Goal: Task Accomplishment & Management: Use online tool/utility

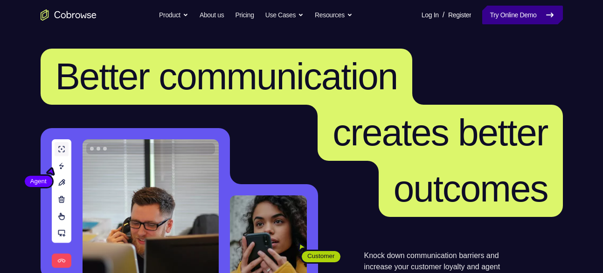
click at [533, 20] on link "Try Online Demo" at bounding box center [523, 15] width 80 height 19
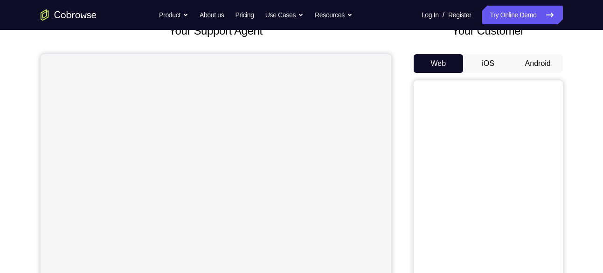
scroll to position [63, 0]
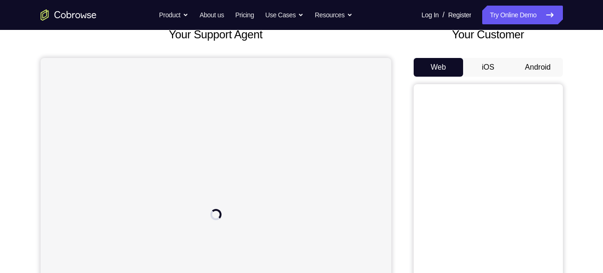
click at [532, 65] on button "Android" at bounding box center [538, 67] width 50 height 19
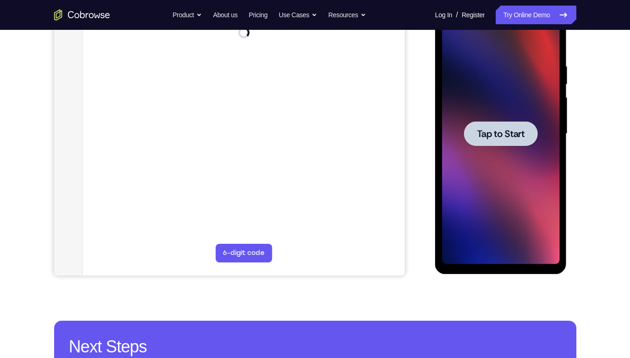
scroll to position [0, 0]
click at [517, 141] on div at bounding box center [501, 133] width 74 height 25
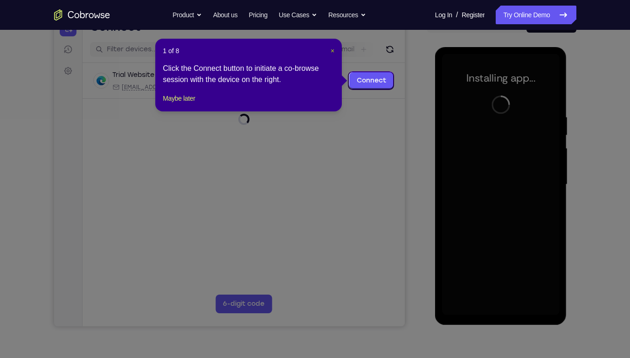
scroll to position [108, 0]
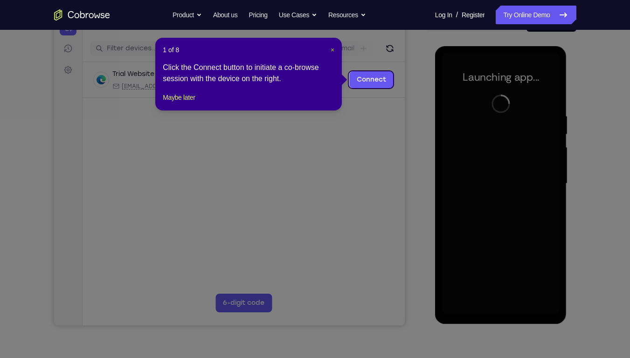
click at [332, 48] on span "×" at bounding box center [333, 49] width 4 height 7
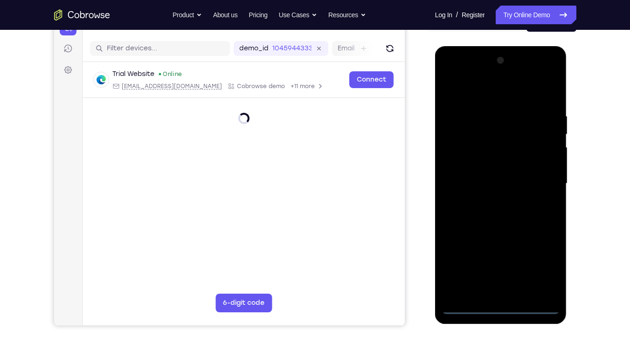
click at [498, 272] on div at bounding box center [501, 183] width 118 height 261
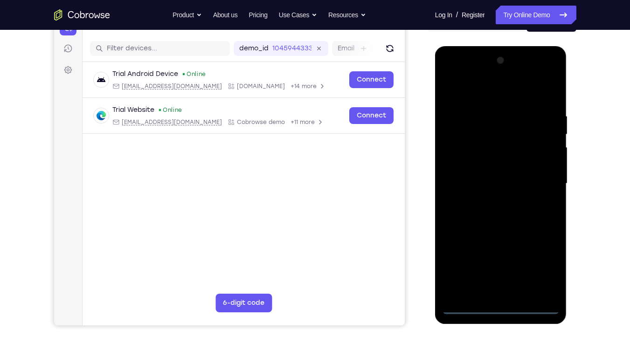
click at [503, 272] on div at bounding box center [501, 183] width 118 height 261
click at [546, 261] on div at bounding box center [501, 183] width 118 height 261
click at [454, 72] on div at bounding box center [501, 183] width 118 height 261
click at [479, 134] on div at bounding box center [501, 183] width 118 height 261
click at [490, 237] on div at bounding box center [501, 183] width 118 height 261
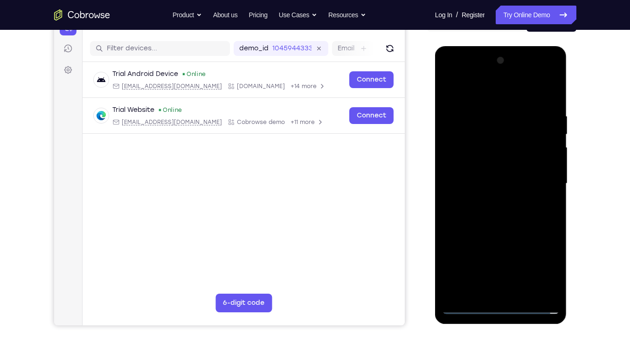
click at [482, 201] on div at bounding box center [501, 183] width 118 height 261
click at [472, 121] on div at bounding box center [501, 183] width 118 height 261
click at [536, 189] on div at bounding box center [501, 183] width 118 height 261
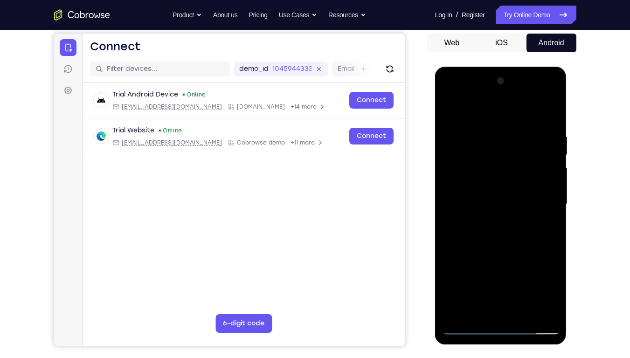
scroll to position [87, 0]
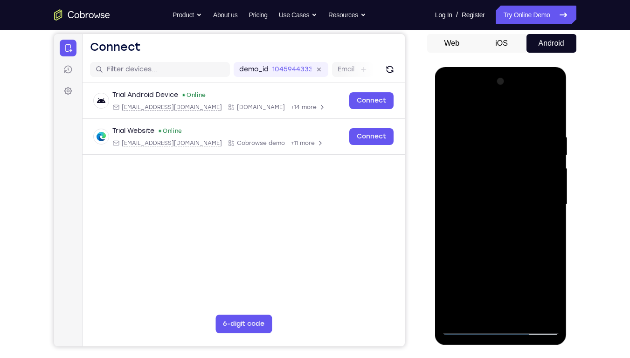
click at [466, 227] on div at bounding box center [501, 204] width 118 height 261
click at [451, 109] on div at bounding box center [501, 204] width 118 height 261
drag, startPoint x: 452, startPoint y: 234, endPoint x: 462, endPoint y: 130, distance: 104.1
click at [462, 130] on div at bounding box center [501, 204] width 118 height 261
drag, startPoint x: 455, startPoint y: 247, endPoint x: 452, endPoint y: 140, distance: 106.9
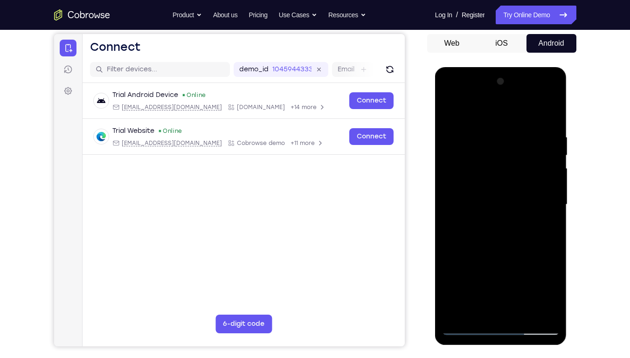
click at [452, 140] on div at bounding box center [501, 204] width 118 height 261
drag, startPoint x: 456, startPoint y: 159, endPoint x: 459, endPoint y: 189, distance: 30.0
click at [459, 189] on div at bounding box center [501, 204] width 118 height 261
drag, startPoint x: 449, startPoint y: 163, endPoint x: 454, endPoint y: 185, distance: 22.4
click at [454, 185] on div at bounding box center [501, 204] width 118 height 261
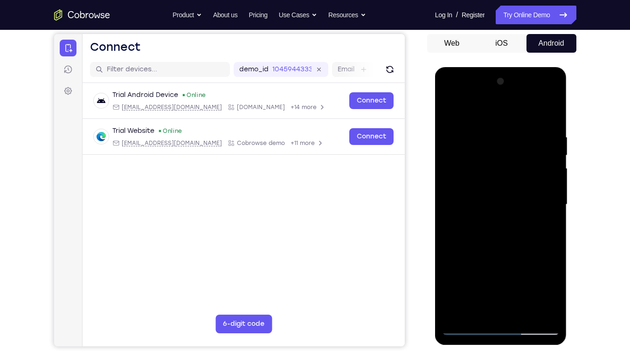
click at [471, 138] on div at bounding box center [501, 204] width 118 height 261
drag, startPoint x: 518, startPoint y: 228, endPoint x: 518, endPoint y: 154, distance: 73.7
click at [518, 154] on div at bounding box center [501, 204] width 118 height 261
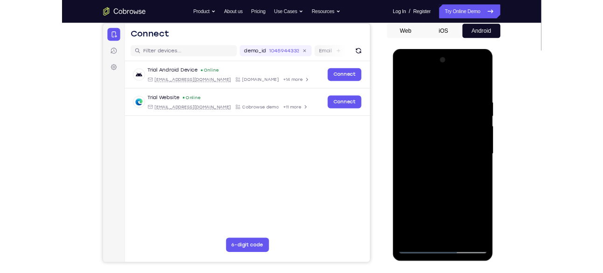
scroll to position [90, 0]
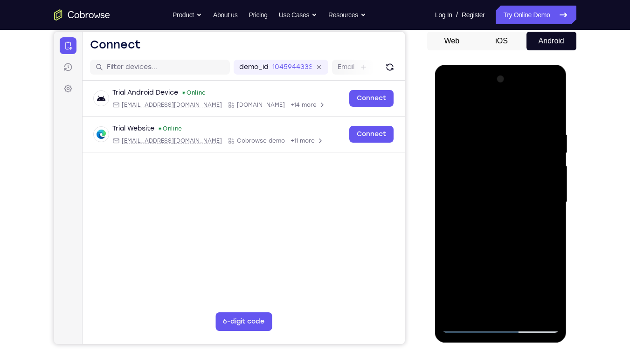
drag, startPoint x: 510, startPoint y: 222, endPoint x: 510, endPoint y: 139, distance: 82.6
click at [510, 139] on div at bounding box center [501, 202] width 118 height 261
drag, startPoint x: 513, startPoint y: 249, endPoint x: 514, endPoint y: 148, distance: 100.8
click at [514, 148] on div at bounding box center [501, 202] width 118 height 261
drag, startPoint x: 516, startPoint y: 254, endPoint x: 514, endPoint y: 154, distance: 100.4
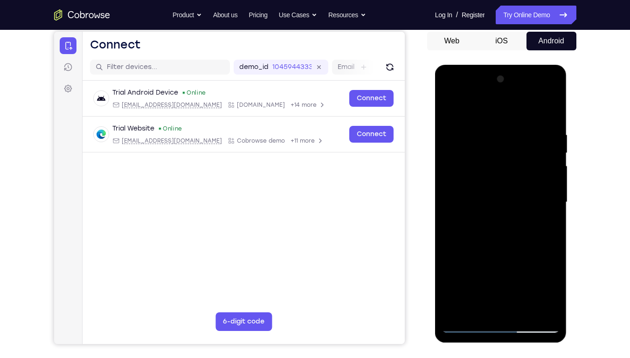
click at [514, 154] on div at bounding box center [501, 202] width 118 height 261
drag, startPoint x: 513, startPoint y: 263, endPoint x: 509, endPoint y: 152, distance: 111.1
click at [509, 152] on div at bounding box center [501, 202] width 118 height 261
drag, startPoint x: 501, startPoint y: 234, endPoint x: 496, endPoint y: 141, distance: 93.0
click at [496, 141] on div at bounding box center [501, 202] width 118 height 261
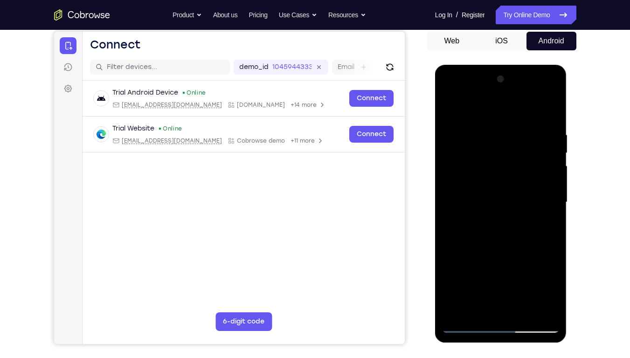
drag, startPoint x: 511, startPoint y: 242, endPoint x: 507, endPoint y: 139, distance: 103.7
click at [507, 139] on div at bounding box center [501, 202] width 118 height 261
drag, startPoint x: 509, startPoint y: 269, endPoint x: 502, endPoint y: 151, distance: 117.8
click at [502, 151] on div at bounding box center [501, 202] width 118 height 261
drag, startPoint x: 504, startPoint y: 250, endPoint x: 503, endPoint y: 141, distance: 108.7
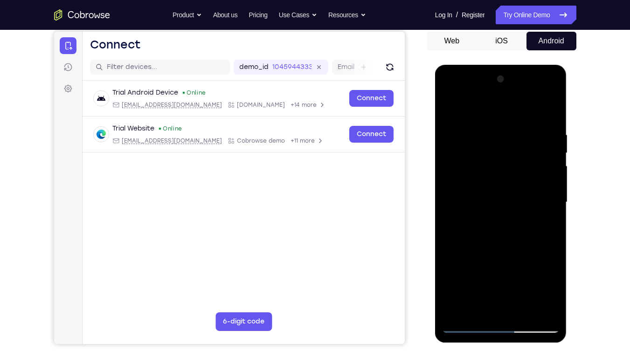
click at [503, 141] on div at bounding box center [501, 202] width 118 height 261
drag, startPoint x: 517, startPoint y: 267, endPoint x: 511, endPoint y: 154, distance: 113.5
click at [511, 154] on div at bounding box center [501, 202] width 118 height 261
drag, startPoint x: 513, startPoint y: 263, endPoint x: 507, endPoint y: 148, distance: 115.0
click at [507, 148] on div at bounding box center [501, 202] width 118 height 261
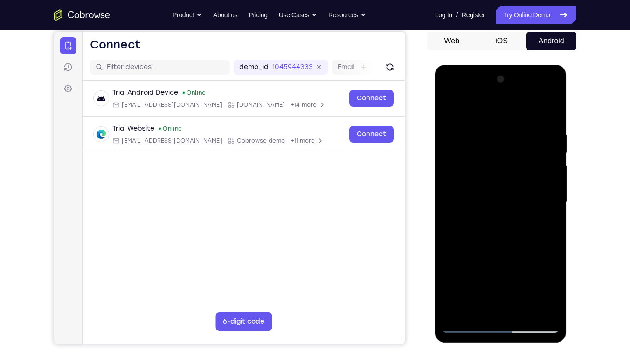
drag, startPoint x: 458, startPoint y: 136, endPoint x: 457, endPoint y: 229, distance: 93.3
click at [457, 229] on div at bounding box center [501, 202] width 118 height 261
click at [448, 111] on div at bounding box center [501, 202] width 118 height 261
drag, startPoint x: 502, startPoint y: 287, endPoint x: 500, endPoint y: 175, distance: 111.1
click at [500, 175] on div at bounding box center [501, 202] width 118 height 261
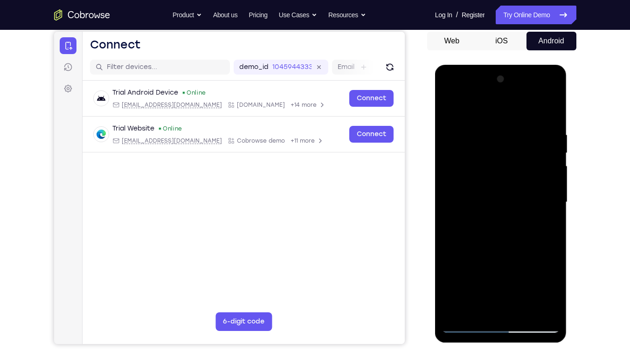
click at [467, 272] on div at bounding box center [501, 202] width 118 height 261
drag, startPoint x: 451, startPoint y: 285, endPoint x: 448, endPoint y: 247, distance: 37.9
click at [448, 247] on div at bounding box center [501, 202] width 118 height 261
click at [502, 214] on div at bounding box center [501, 202] width 118 height 261
drag, startPoint x: 455, startPoint y: 237, endPoint x: 456, endPoint y: 165, distance: 71.9
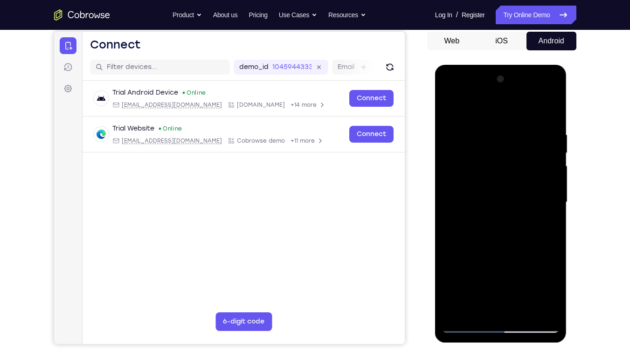
click at [456, 165] on div at bounding box center [501, 202] width 118 height 261
drag, startPoint x: 455, startPoint y: 256, endPoint x: 450, endPoint y: 196, distance: 60.4
click at [450, 196] on div at bounding box center [501, 202] width 118 height 261
click at [489, 260] on div at bounding box center [501, 202] width 118 height 261
click at [527, 261] on div at bounding box center [501, 202] width 118 height 261
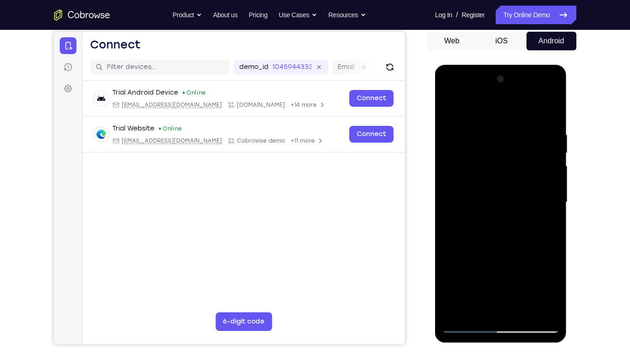
click at [527, 261] on div at bounding box center [501, 202] width 118 height 261
click at [495, 241] on div at bounding box center [501, 202] width 118 height 261
click at [469, 272] on div at bounding box center [501, 202] width 118 height 261
click at [466, 260] on div at bounding box center [501, 202] width 118 height 261
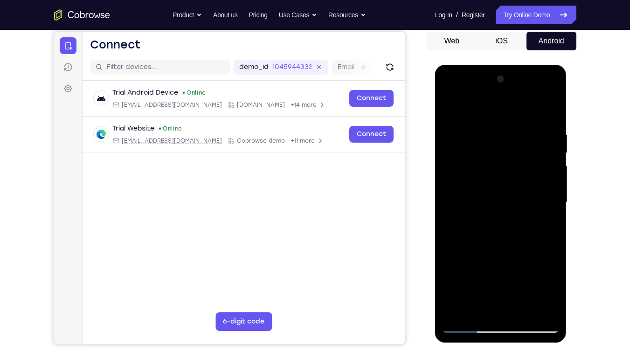
click at [492, 253] on div at bounding box center [501, 202] width 118 height 261
click at [518, 253] on div at bounding box center [501, 202] width 118 height 261
click at [464, 272] on div at bounding box center [501, 202] width 118 height 261
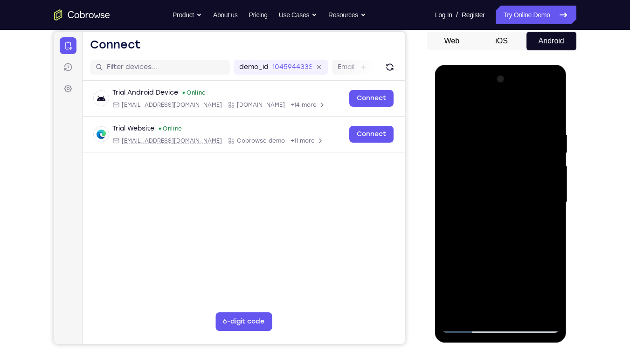
click at [537, 272] on div at bounding box center [501, 202] width 118 height 261
drag, startPoint x: 453, startPoint y: 262, endPoint x: 553, endPoint y: 254, distance: 99.7
click at [553, 254] on div at bounding box center [501, 202] width 118 height 261
drag, startPoint x: 482, startPoint y: 240, endPoint x: 584, endPoint y: 248, distance: 103.0
click at [568, 248] on html "Online web based iOS Simulators and Android Emulators. Run iPhone, iPad, Mobile…" at bounding box center [501, 205] width 133 height 280
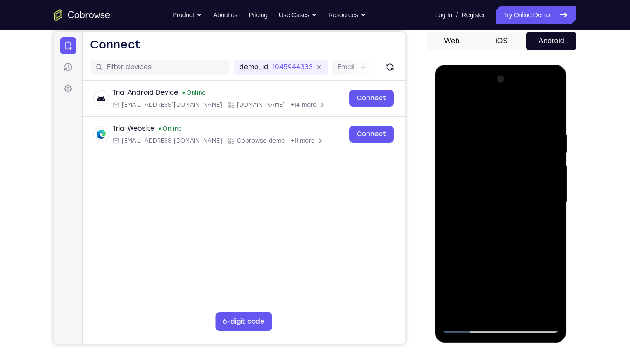
click at [515, 237] on div at bounding box center [501, 202] width 118 height 261
click at [506, 240] on div at bounding box center [501, 202] width 118 height 261
click at [506, 175] on div at bounding box center [501, 202] width 118 height 261
click at [511, 268] on div at bounding box center [501, 202] width 118 height 261
click at [551, 266] on div at bounding box center [501, 202] width 118 height 261
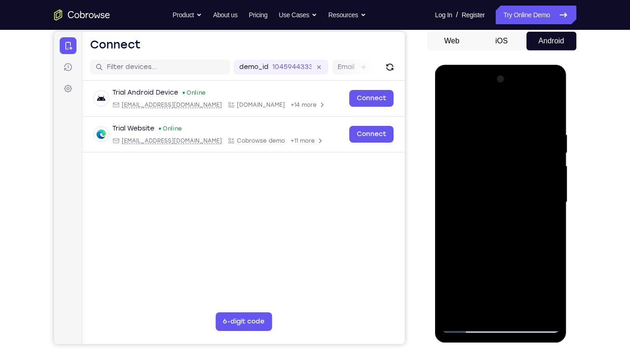
click at [495, 237] on div at bounding box center [501, 202] width 118 height 261
click at [540, 92] on div at bounding box center [501, 202] width 118 height 261
click at [501, 128] on div at bounding box center [501, 202] width 118 height 261
drag, startPoint x: 454, startPoint y: 265, endPoint x: 455, endPoint y: 201, distance: 64.4
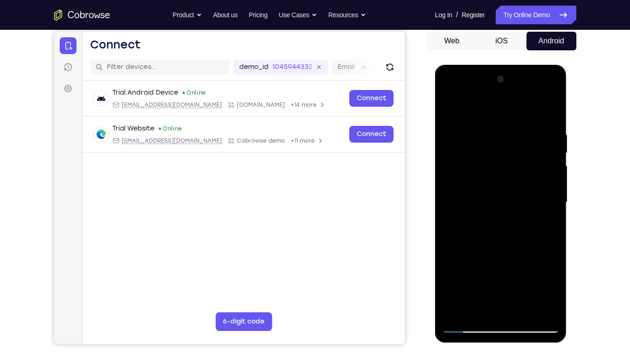
click at [455, 201] on div at bounding box center [501, 202] width 118 height 261
drag, startPoint x: 454, startPoint y: 257, endPoint x: 449, endPoint y: 189, distance: 67.4
click at [449, 189] on div at bounding box center [501, 202] width 118 height 261
drag, startPoint x: 455, startPoint y: 288, endPoint x: 452, endPoint y: 188, distance: 100.8
click at [452, 188] on div at bounding box center [501, 202] width 118 height 261
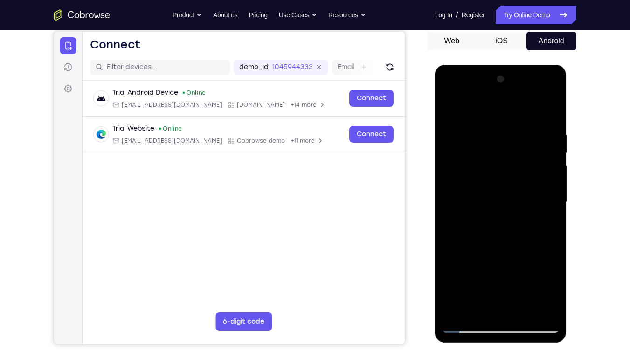
drag, startPoint x: 455, startPoint y: 264, endPoint x: 453, endPoint y: 215, distance: 48.6
click at [453, 215] on div at bounding box center [501, 202] width 118 height 261
click at [455, 231] on div at bounding box center [501, 202] width 118 height 261
click at [490, 218] on div at bounding box center [501, 202] width 118 height 261
click at [501, 272] on div at bounding box center [501, 202] width 118 height 261
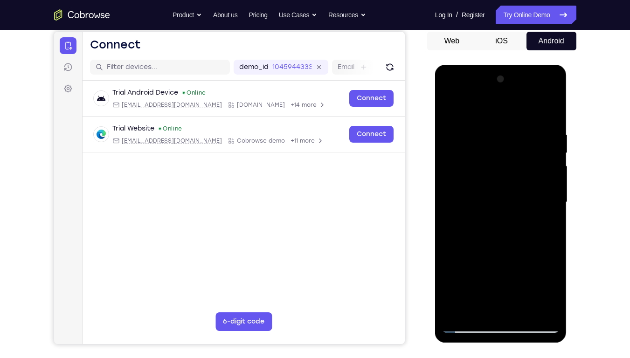
click at [501, 272] on div at bounding box center [501, 202] width 118 height 261
click at [496, 272] on div at bounding box center [501, 202] width 118 height 261
click at [521, 272] on div at bounding box center [501, 202] width 118 height 261
click at [536, 272] on div at bounding box center [501, 202] width 118 height 261
click at [454, 110] on div at bounding box center [501, 202] width 118 height 261
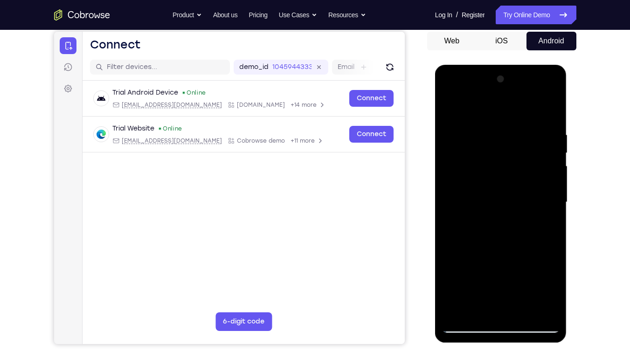
drag, startPoint x: 479, startPoint y: 253, endPoint x: 476, endPoint y: 151, distance: 102.7
click at [476, 151] on div at bounding box center [501, 202] width 118 height 261
drag, startPoint x: 456, startPoint y: 128, endPoint x: 476, endPoint y: 236, distance: 110.1
click at [476, 236] on div at bounding box center [501, 202] width 118 height 261
click at [451, 102] on div at bounding box center [501, 202] width 118 height 261
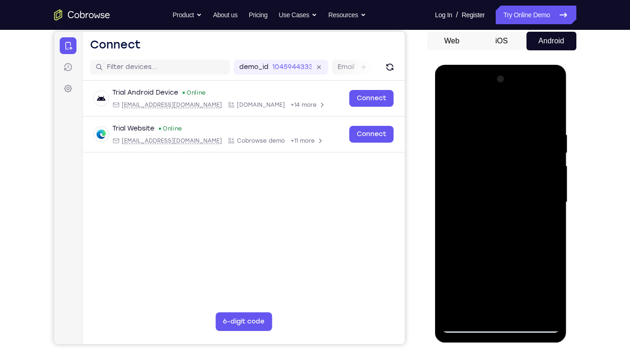
click at [451, 102] on div at bounding box center [501, 202] width 118 height 261
drag, startPoint x: 451, startPoint y: 111, endPoint x: 464, endPoint y: 146, distance: 36.9
click at [464, 146] on div at bounding box center [501, 202] width 118 height 261
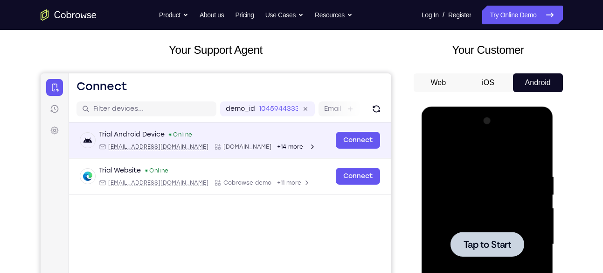
scroll to position [46, 0]
